Goal: Navigation & Orientation: Go to known website

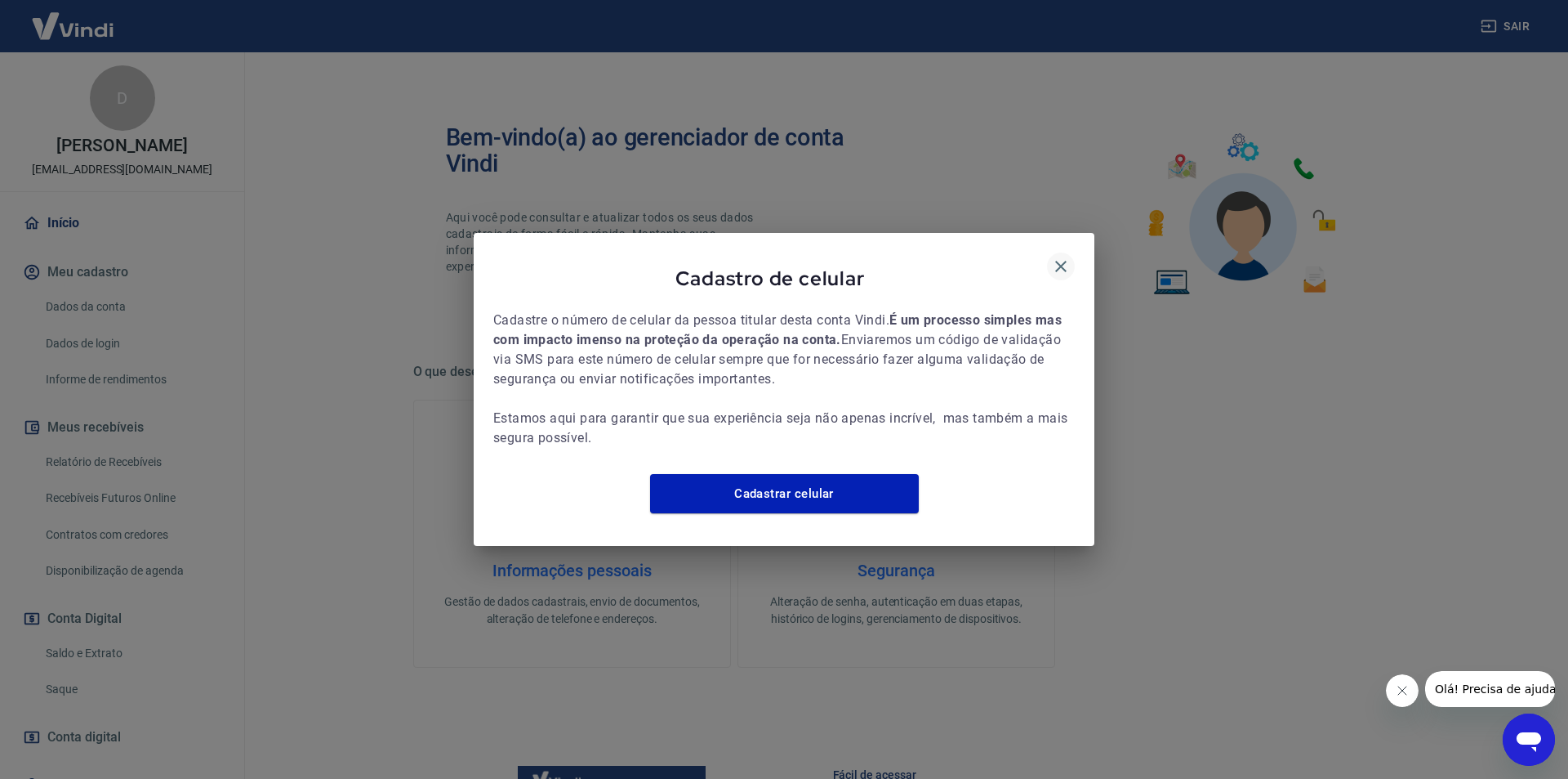
click at [1065, 257] on icon "button" at bounding box center [1060, 266] width 19 height 19
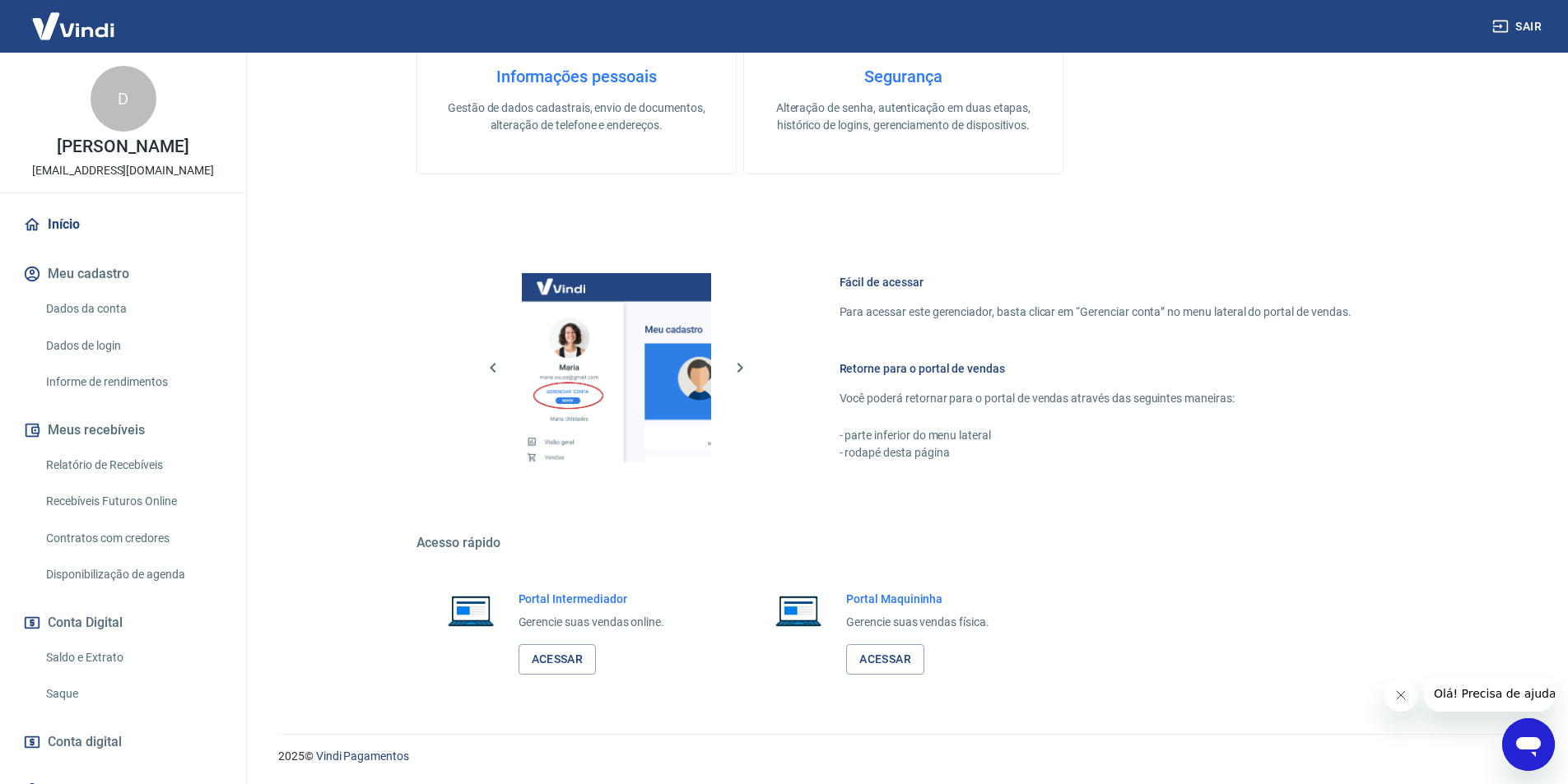
scroll to position [498, 0]
click at [571, 666] on link "Acessar" at bounding box center [557, 659] width 78 height 31
